Goal: Task Accomplishment & Management: Complete application form

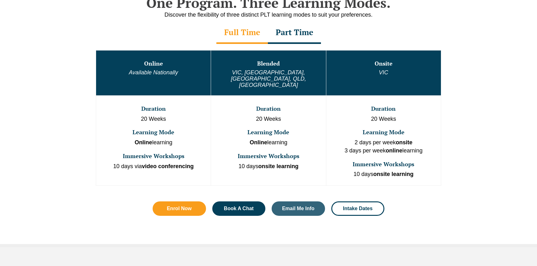
scroll to position [343, 0]
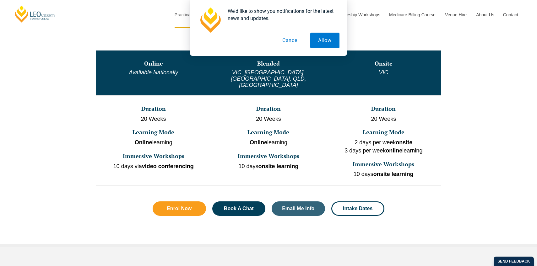
click at [288, 38] on button "Cancel" at bounding box center [290, 41] width 32 height 16
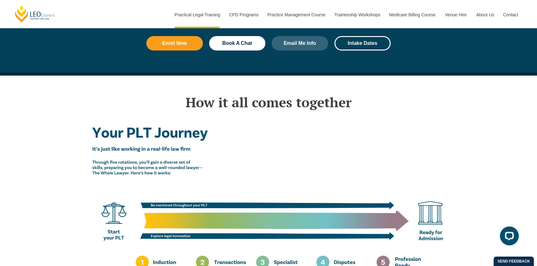
scroll to position [818, 0]
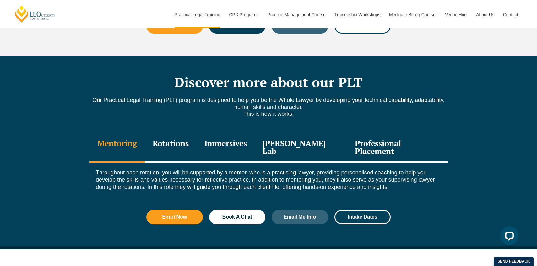
click at [389, 133] on div "Professional Placement" at bounding box center [397, 148] width 100 height 30
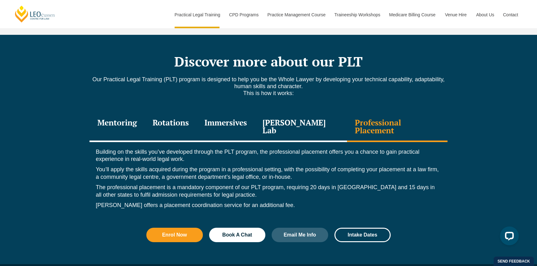
scroll to position [839, 0]
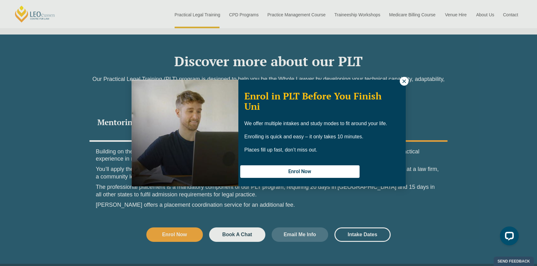
click at [406, 80] on icon at bounding box center [404, 81] width 6 height 6
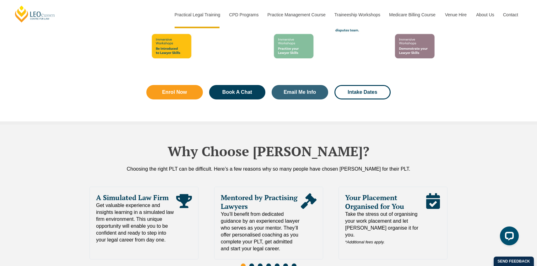
scroll to position [1295, 0]
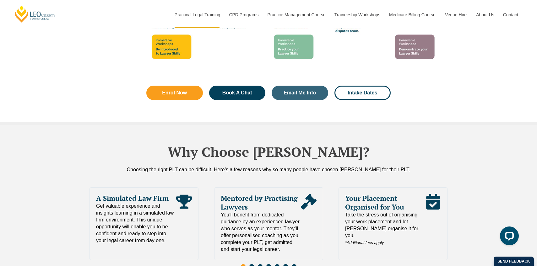
click at [390, 224] on div "Your Placement Organised for You Take the stress out of organising your work pl…" at bounding box center [392, 223] width 109 height 73
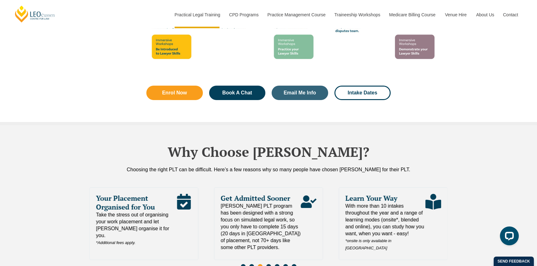
scroll to position [1292, 0]
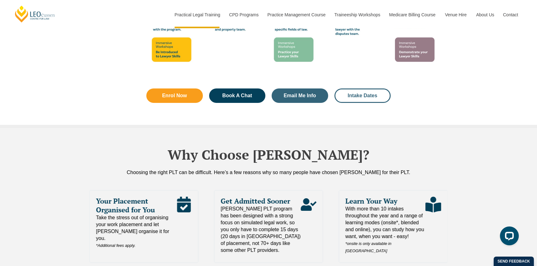
click at [370, 89] on link "Intake Dates" at bounding box center [362, 96] width 57 height 14
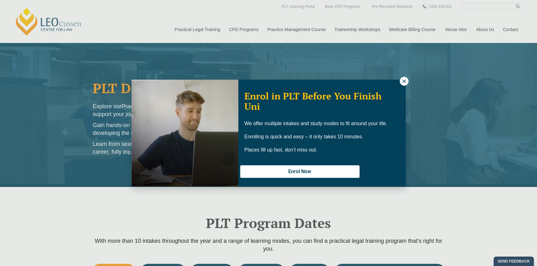
click at [401, 85] on div "Enrol in PLT Before You Finish Uni We offer multiple intakes and study modes to…" at bounding box center [321, 133] width 167 height 105
click at [405, 80] on icon at bounding box center [403, 80] width 3 height 3
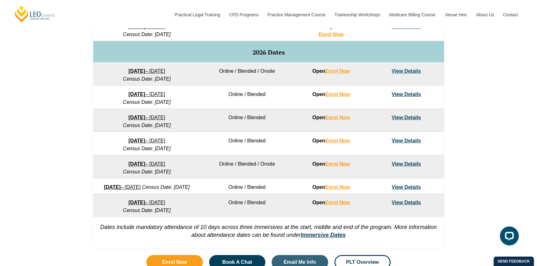
scroll to position [382, 0]
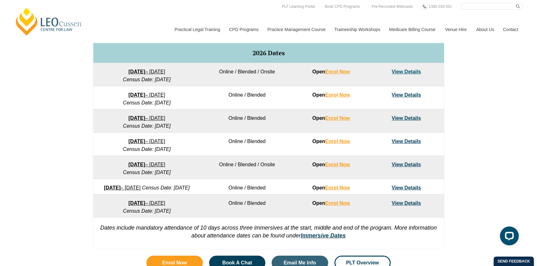
click at [518, 173] on div "VIC ACT WA QLD SA NSW PLT Program Dates in Victoria Full Time Part Time Program…" at bounding box center [268, 67] width 537 height 372
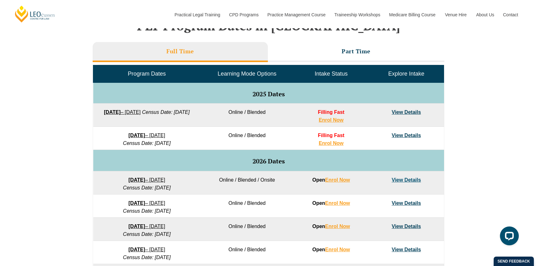
scroll to position [278, 0]
